Goal: Task Accomplishment & Management: Use online tool/utility

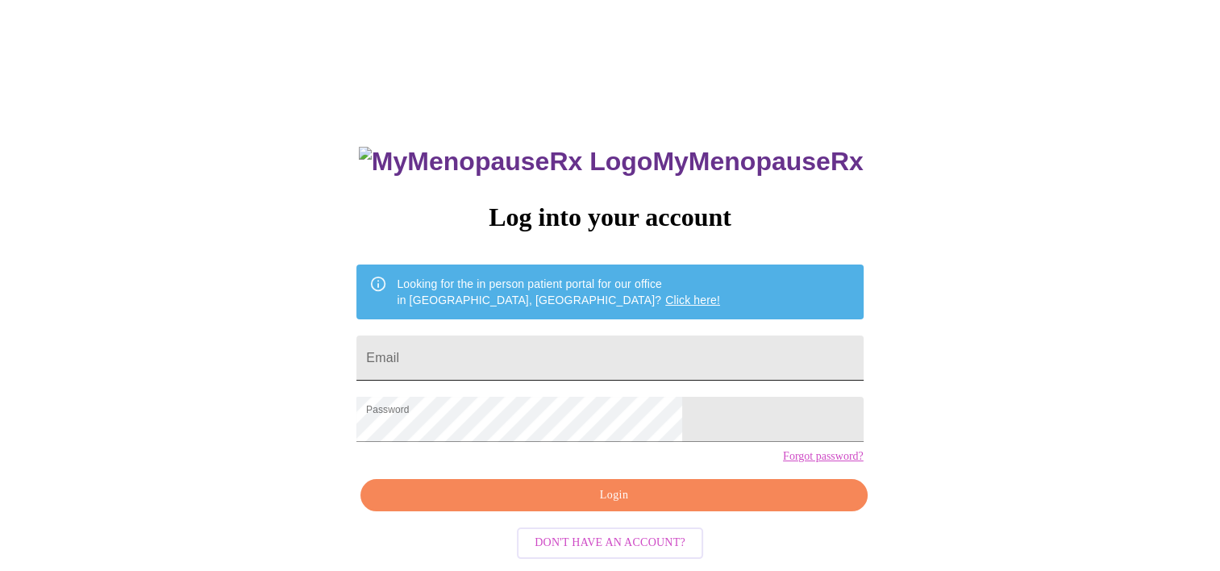
click at [597, 353] on input "Email" at bounding box center [610, 358] width 507 height 45
type input "[EMAIL_ADDRESS][DOMAIN_NAME]"
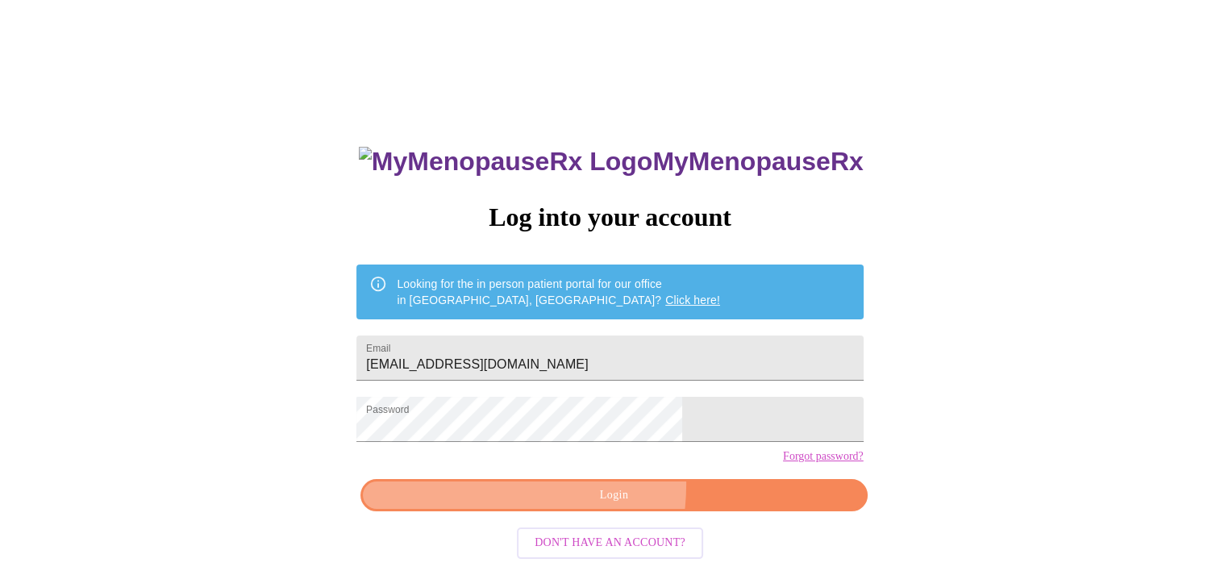
click at [554, 512] on button "Login" at bounding box center [614, 495] width 507 height 33
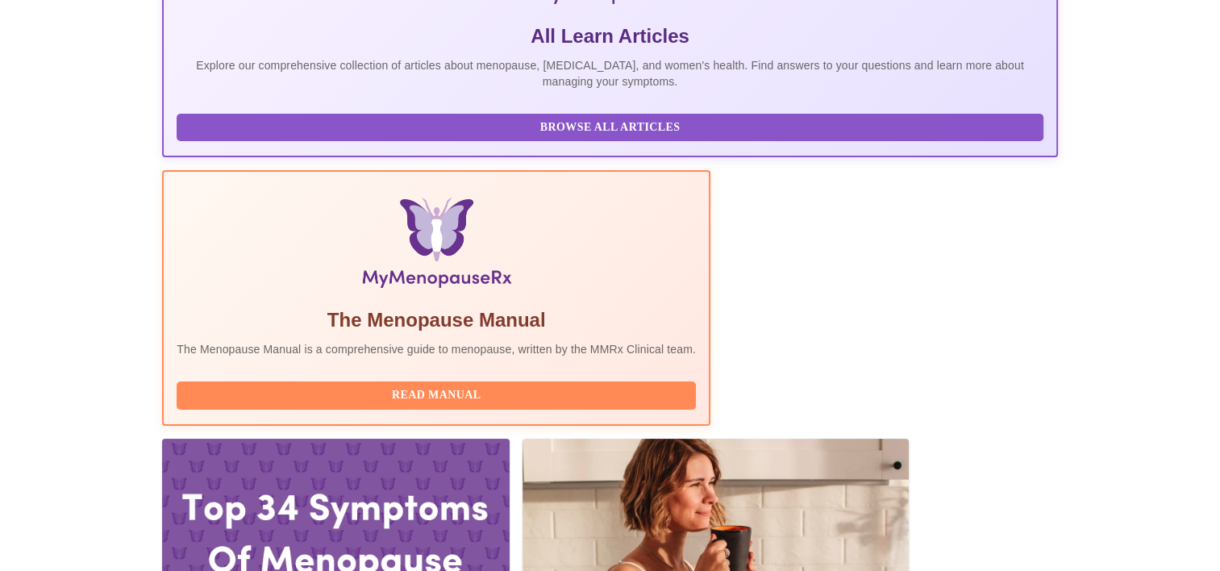
scroll to position [350, 0]
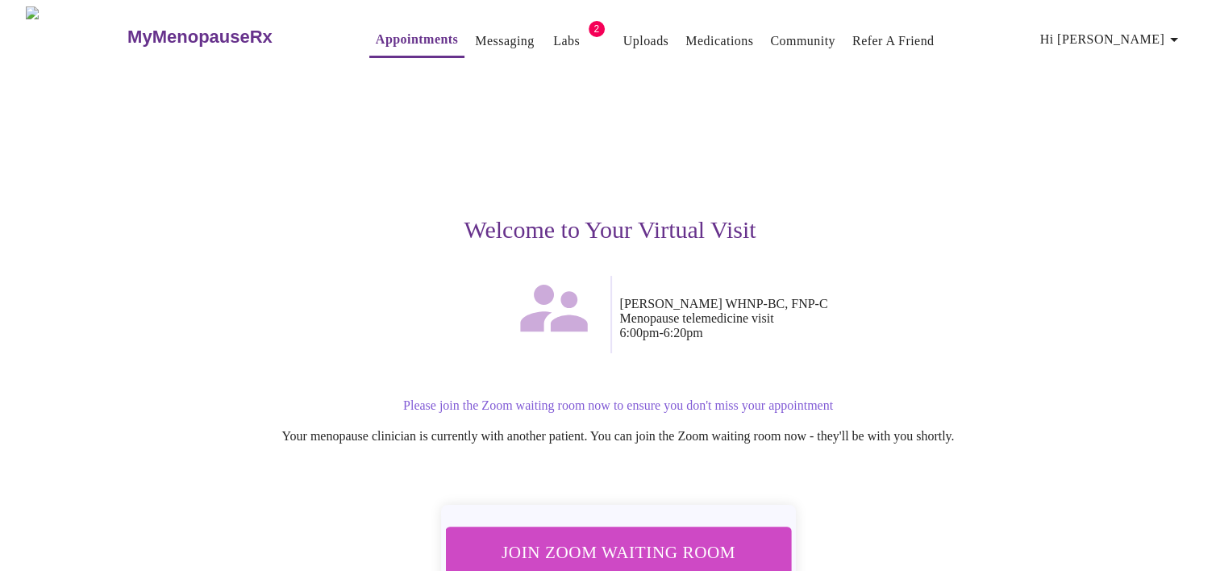
click at [614, 540] on span "Join Zoom Waiting Room" at bounding box center [617, 552] width 303 height 30
